Goal: Communication & Community: Participate in discussion

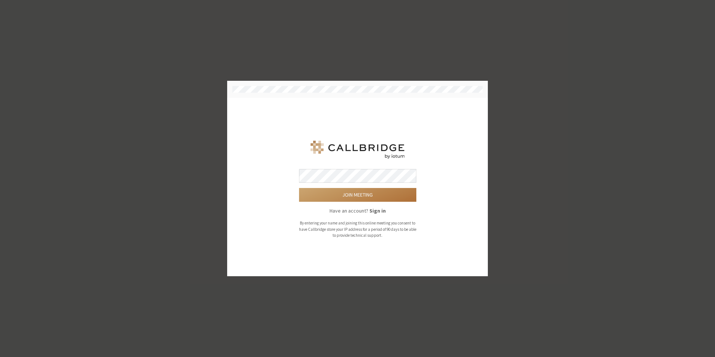
click at [361, 193] on button "Join meeting" at bounding box center [357, 195] width 117 height 14
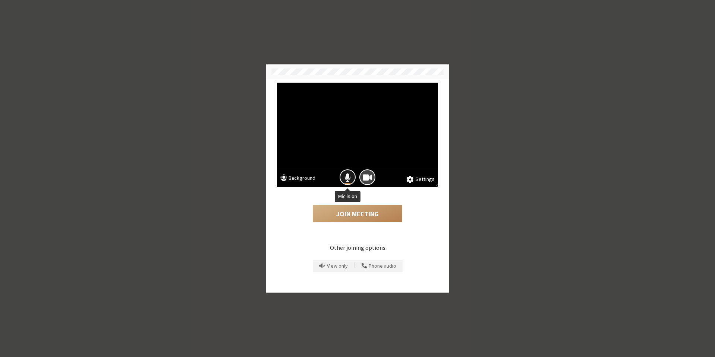
click at [345, 174] on button "Mic is on" at bounding box center [348, 177] width 16 height 16
click at [359, 212] on button "Join Meeting" at bounding box center [357, 213] width 89 height 17
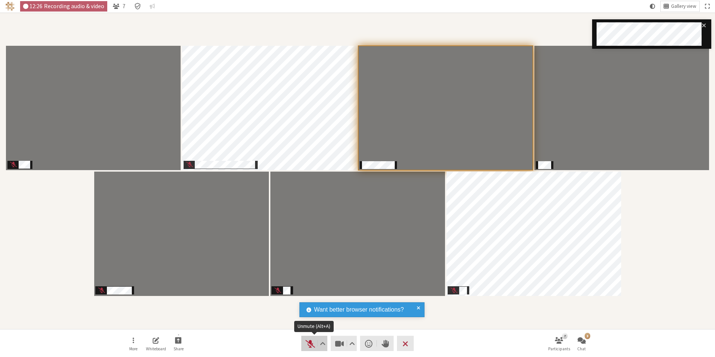
click at [305, 346] on span "Unmute (Alt+A)" at bounding box center [310, 344] width 10 height 10
click at [308, 348] on span "Mute (Alt+A)" at bounding box center [310, 344] width 10 height 10
click at [308, 340] on span "Unmute (Alt+A)" at bounding box center [310, 344] width 10 height 10
click at [310, 350] on button "Audio" at bounding box center [314, 343] width 26 height 15
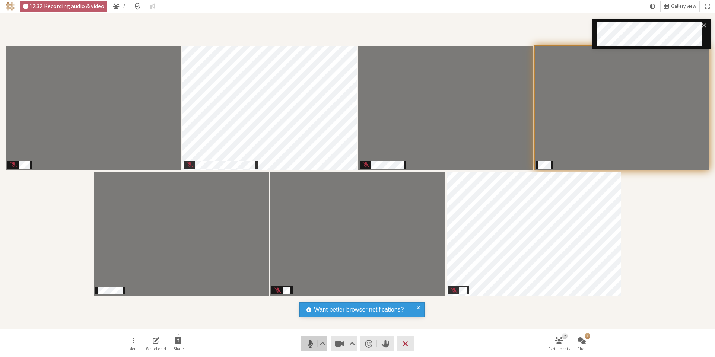
click at [310, 349] on button "Audio" at bounding box center [314, 343] width 26 height 15
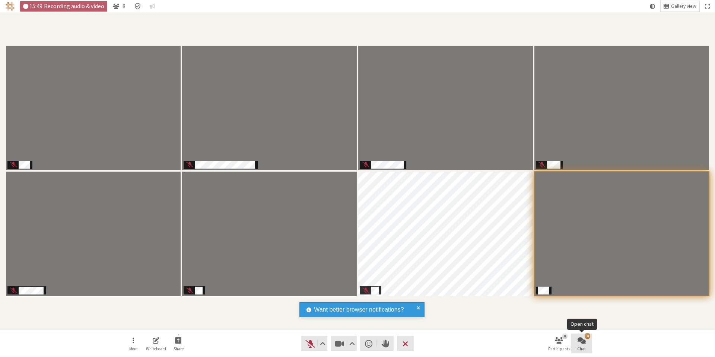
click at [583, 338] on span "Open chat" at bounding box center [582, 340] width 8 height 9
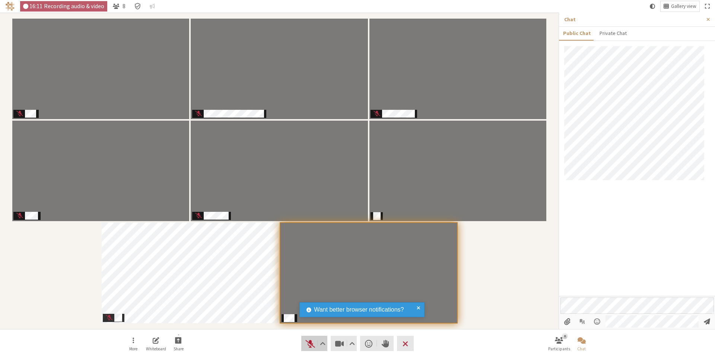
click at [308, 346] on span "Unmute (Alt+A)" at bounding box center [310, 344] width 10 height 10
click at [338, 339] on span "Stop video (Alt+V)" at bounding box center [339, 344] width 10 height 10
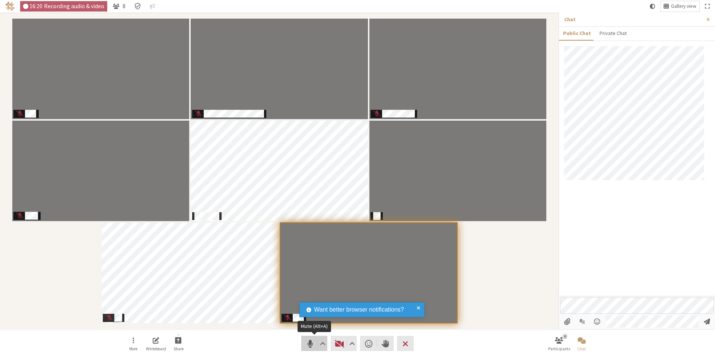
click at [312, 343] on span "Mute (Alt+A)" at bounding box center [310, 344] width 10 height 10
click at [340, 349] on button "Video" at bounding box center [344, 343] width 26 height 15
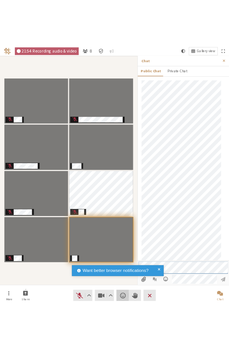
scroll to position [70, 0]
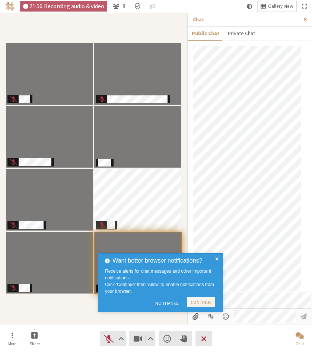
click at [304, 19] on span "Close sidebar" at bounding box center [305, 20] width 3 height 6
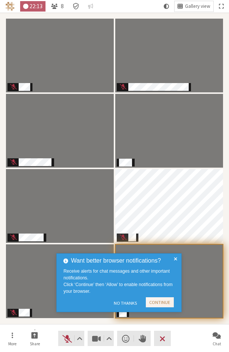
click at [174, 257] on span at bounding box center [175, 282] width 3 height 53
